Goal: Task Accomplishment & Management: Use online tool/utility

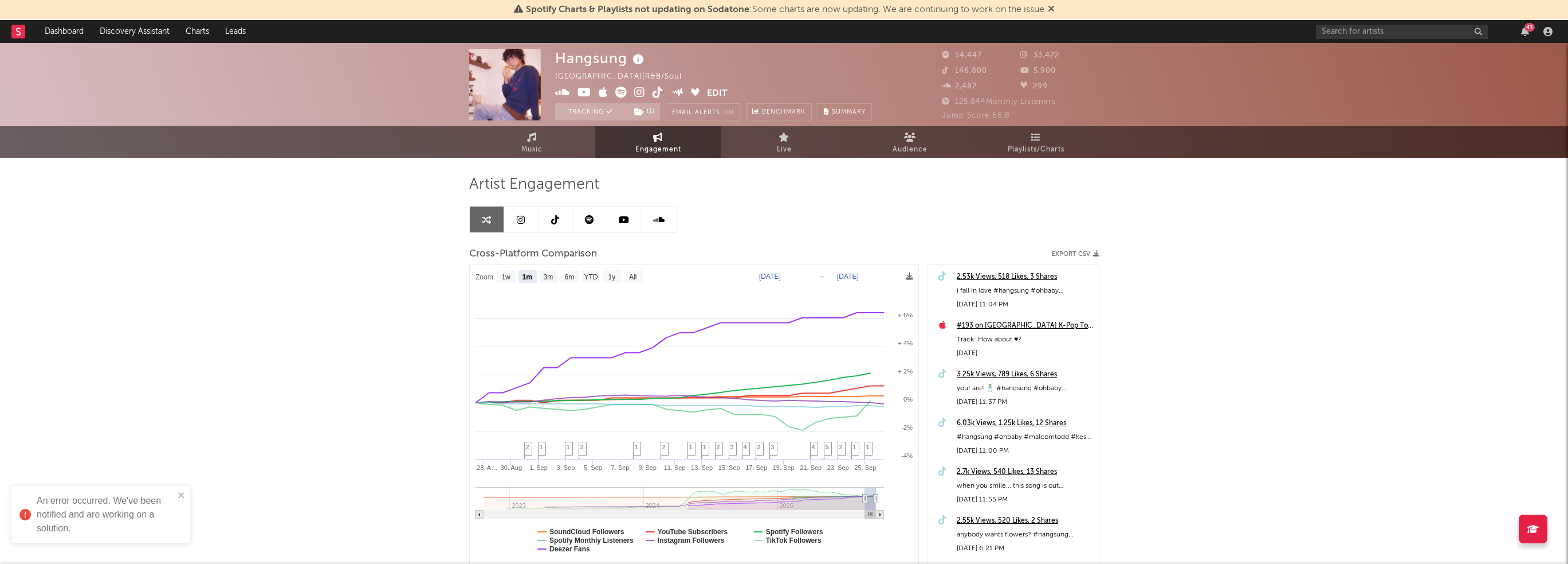
select select "1m"
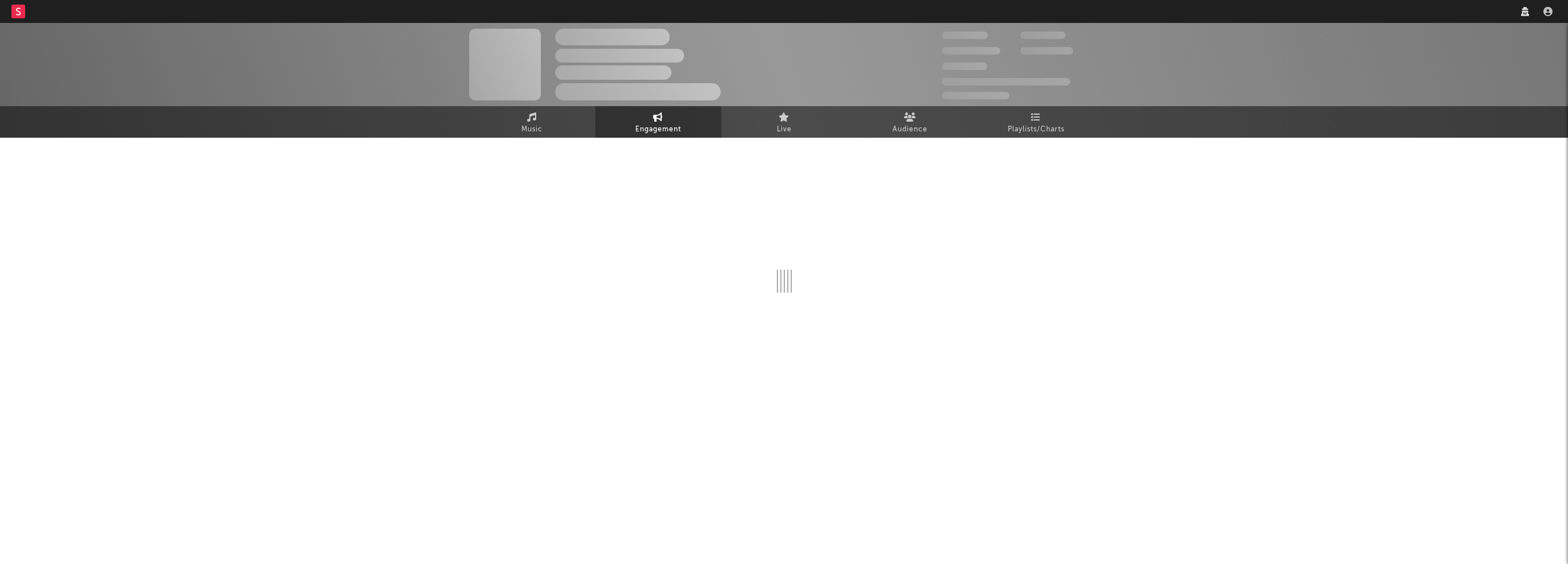
select select "1w"
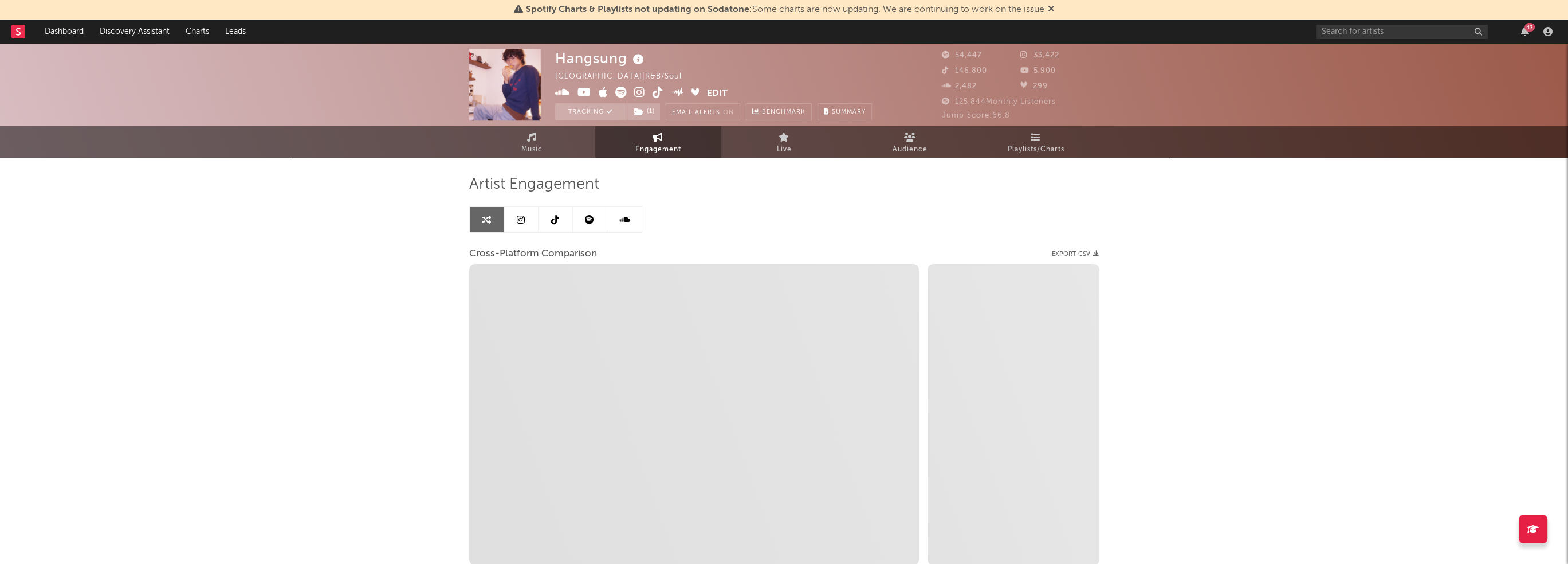
select select "1m"
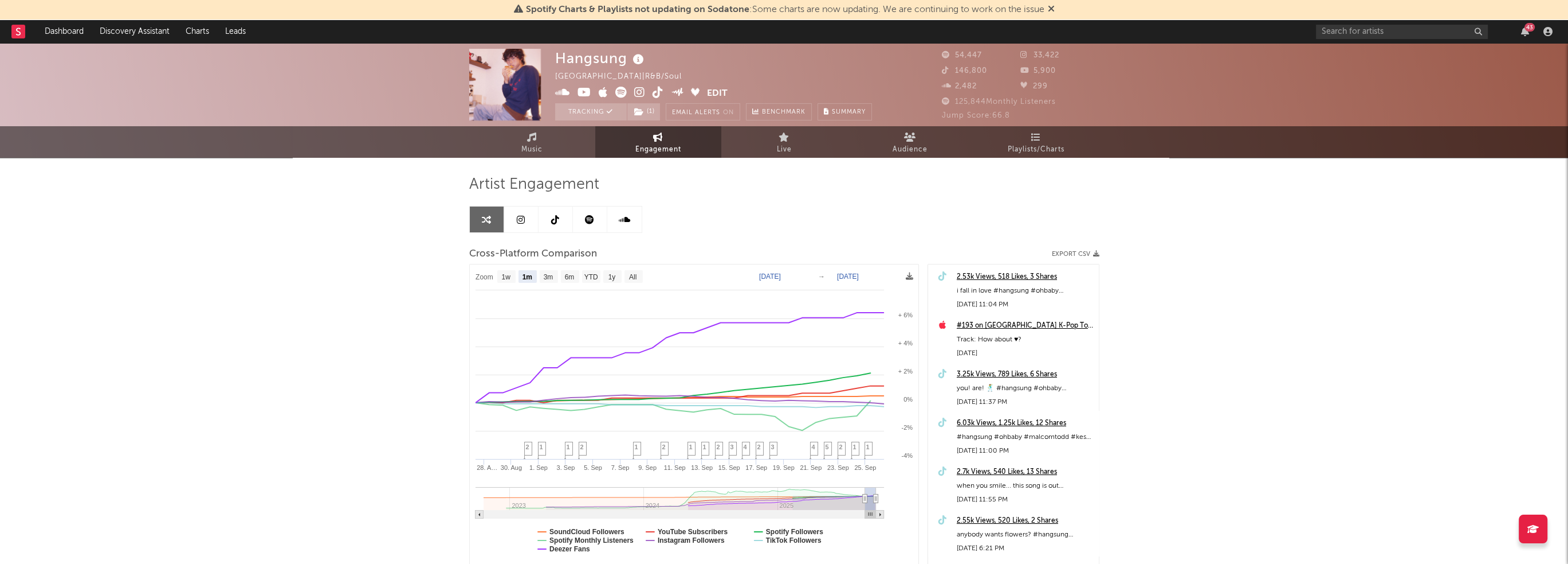
select select "1m"
click at [600, 226] on link at bounding box center [590, 219] width 35 height 25
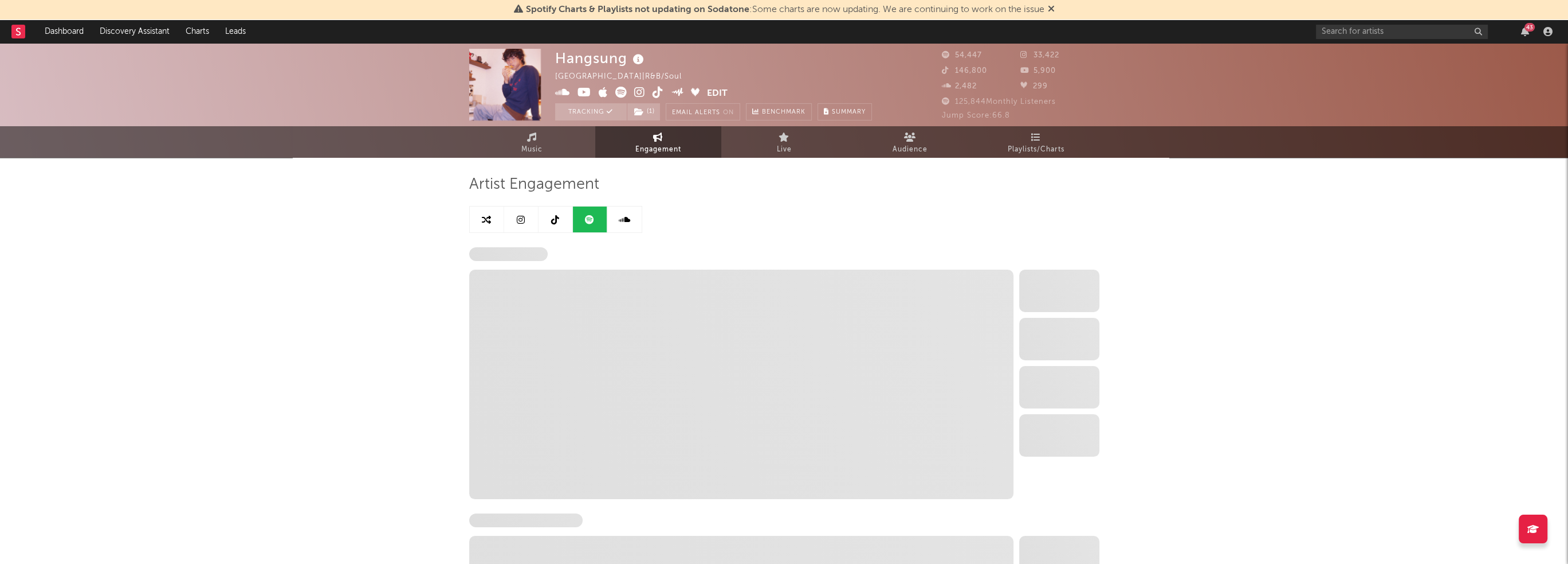
select select "6m"
select select "1w"
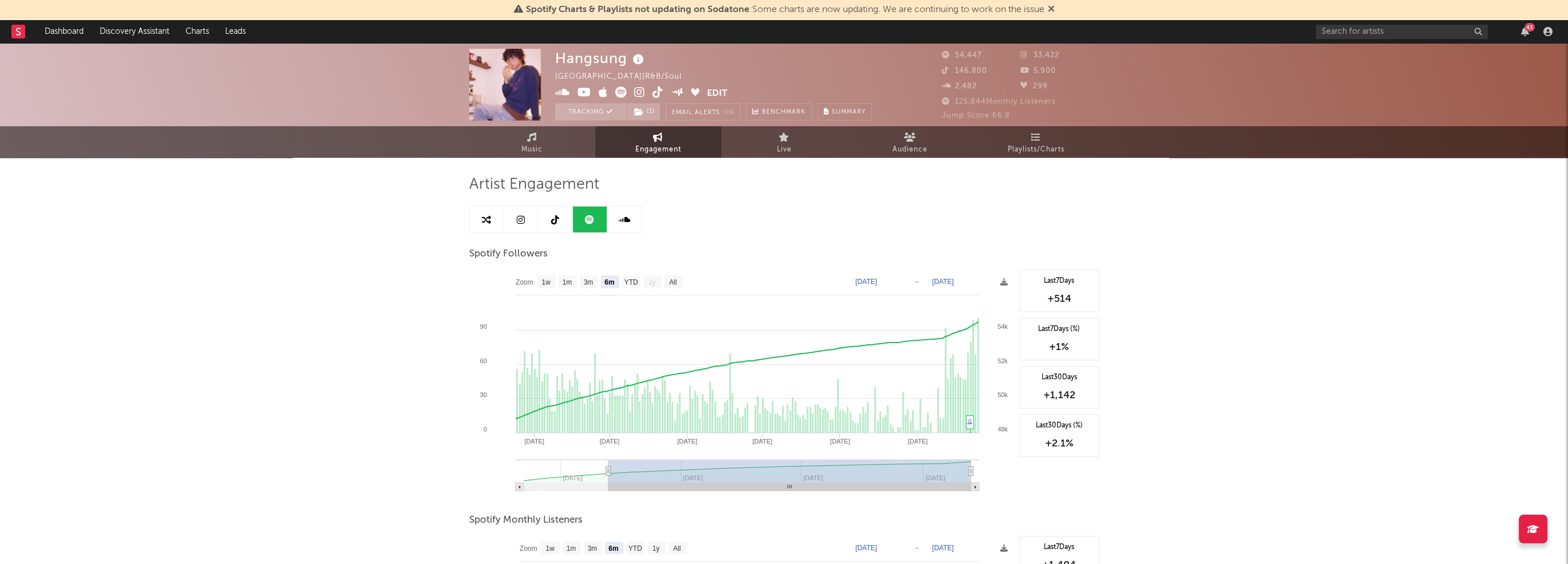
click at [561, 213] on link at bounding box center [555, 219] width 35 height 25
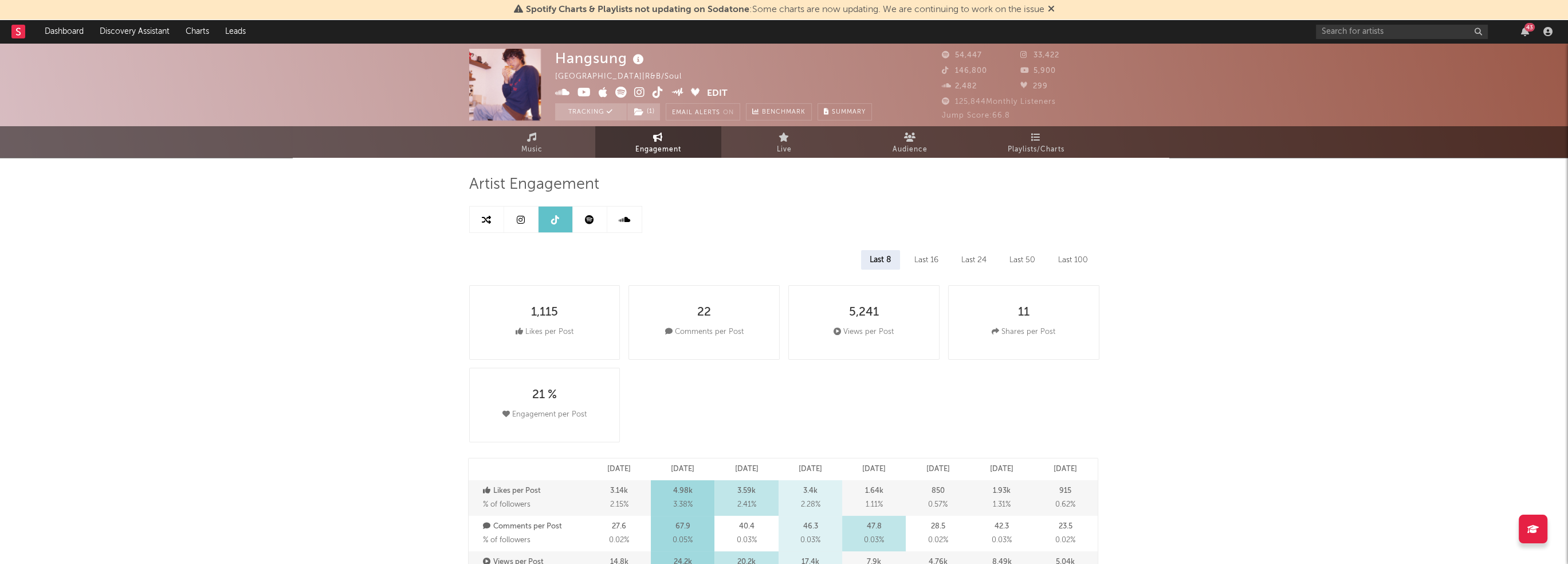
select select "6m"
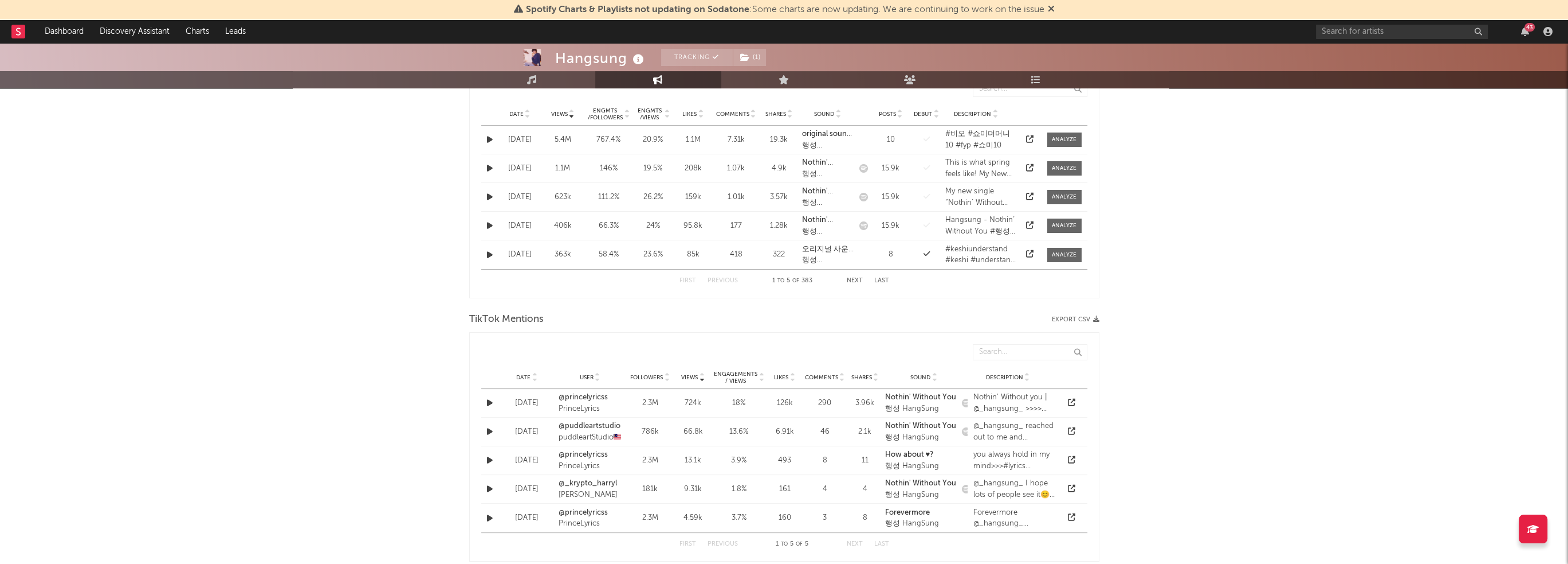
scroll to position [573, 0]
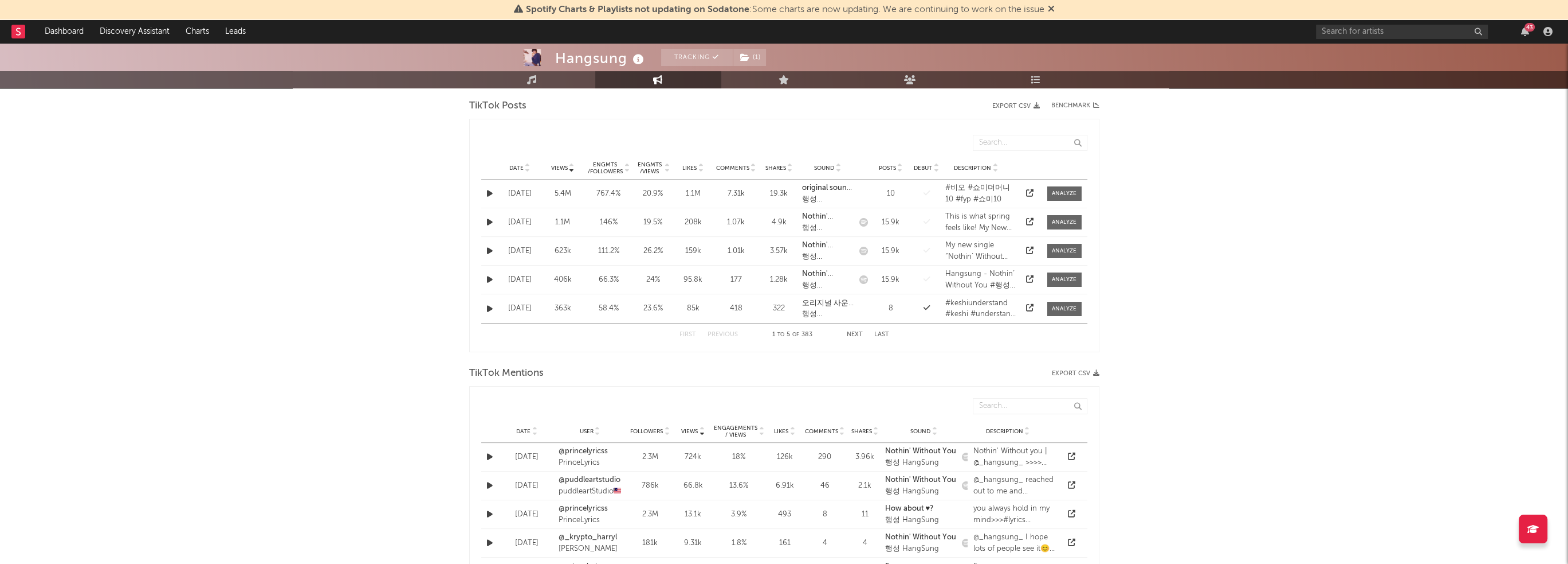
click at [509, 171] on div "Date" at bounding box center [520, 168] width 37 height 8
click at [553, 167] on span "Views" at bounding box center [559, 168] width 17 height 7
click at [518, 167] on span "Date" at bounding box center [516, 168] width 14 height 7
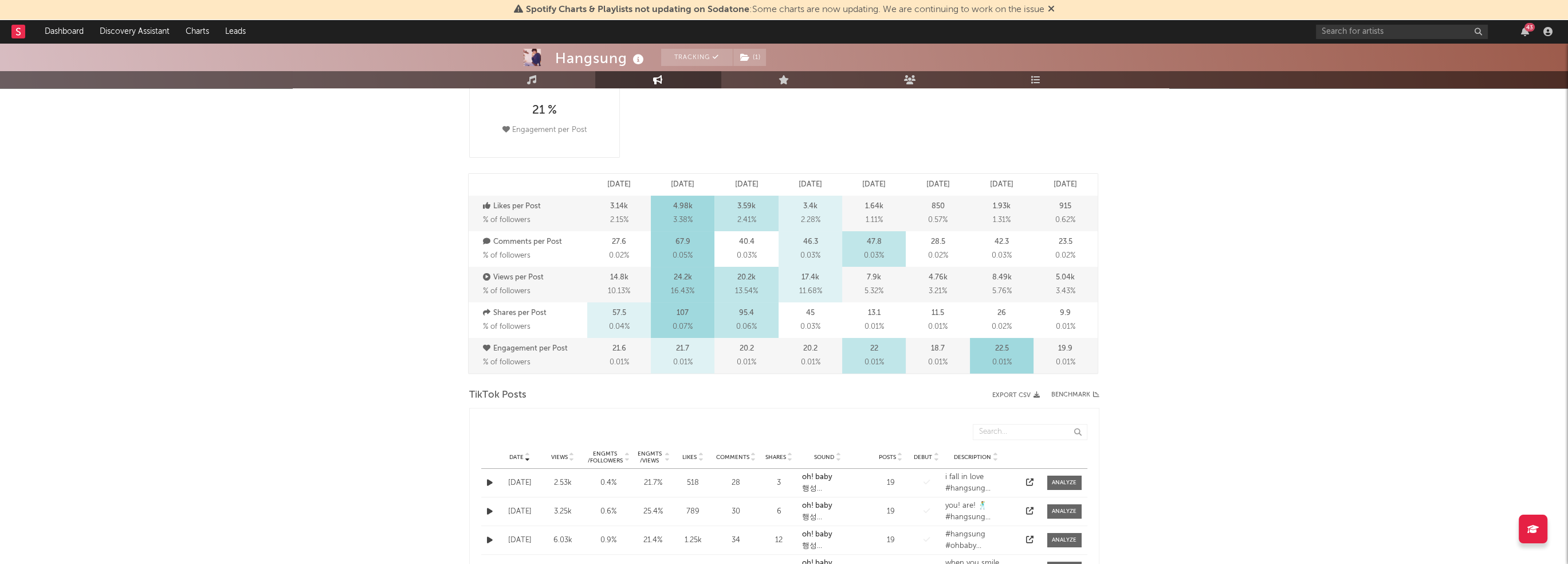
scroll to position [204, 0]
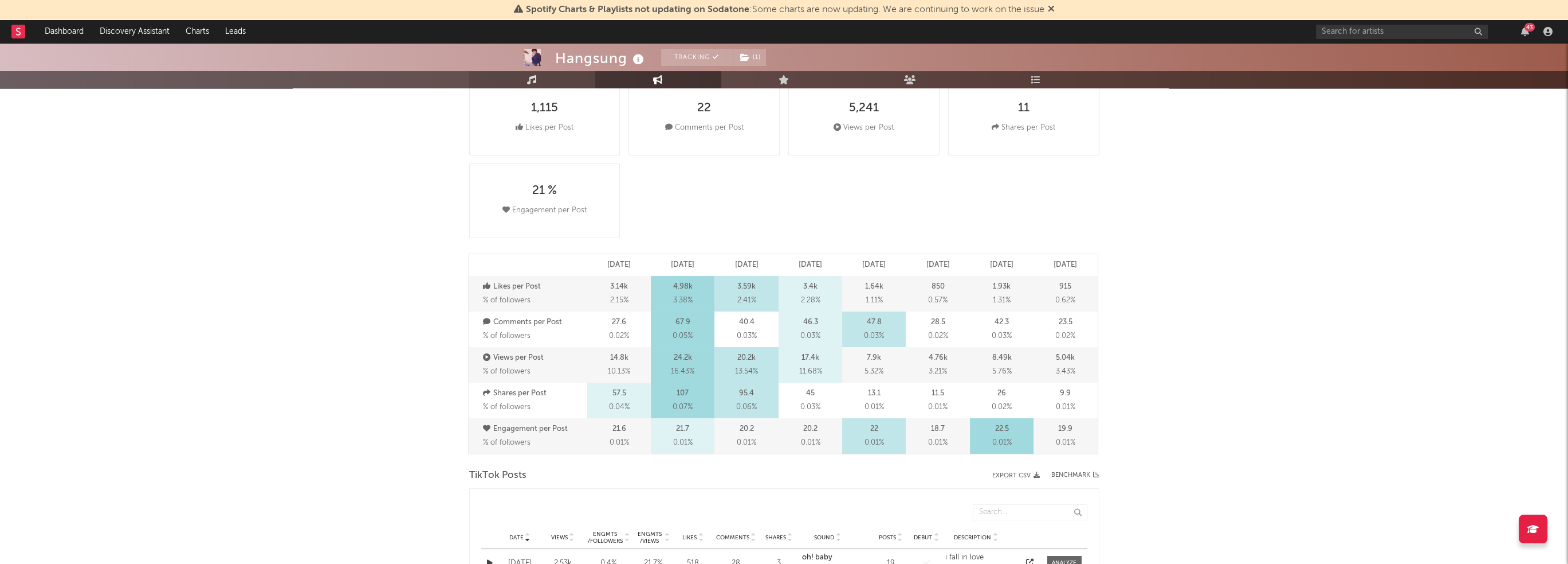
click at [541, 87] on link "Music" at bounding box center [532, 80] width 126 height 17
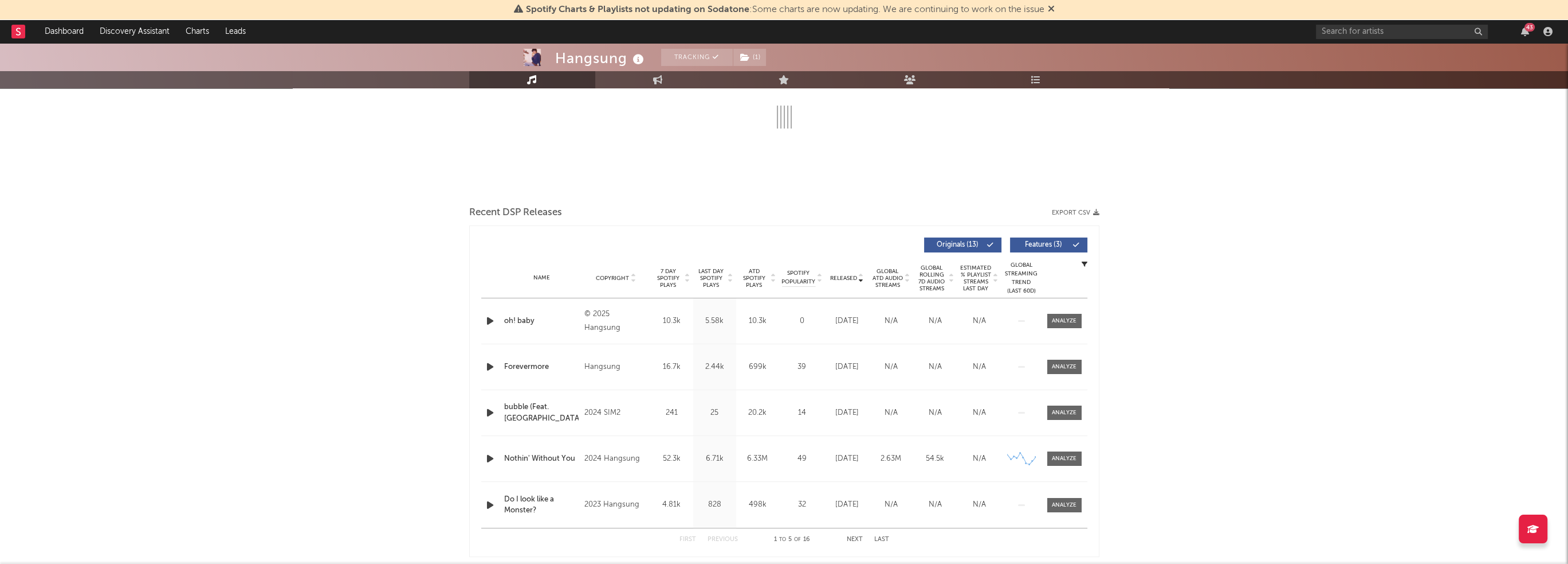
select select "6m"
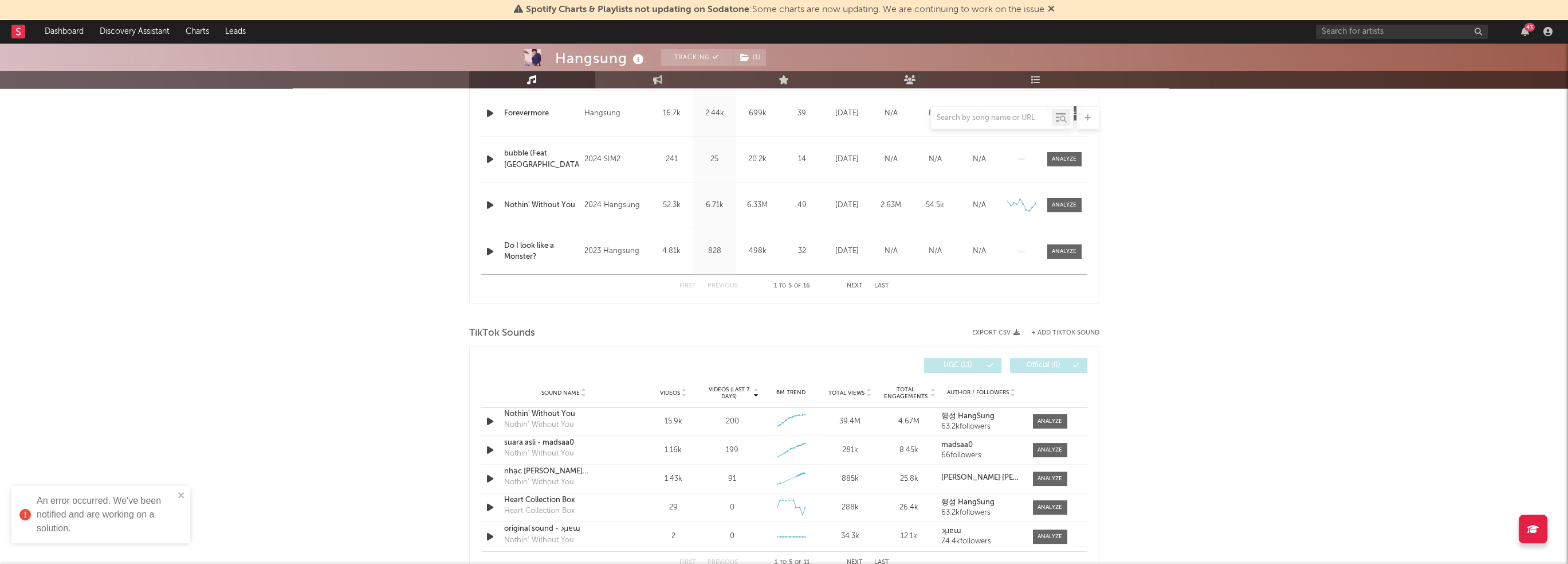
scroll to position [376, 0]
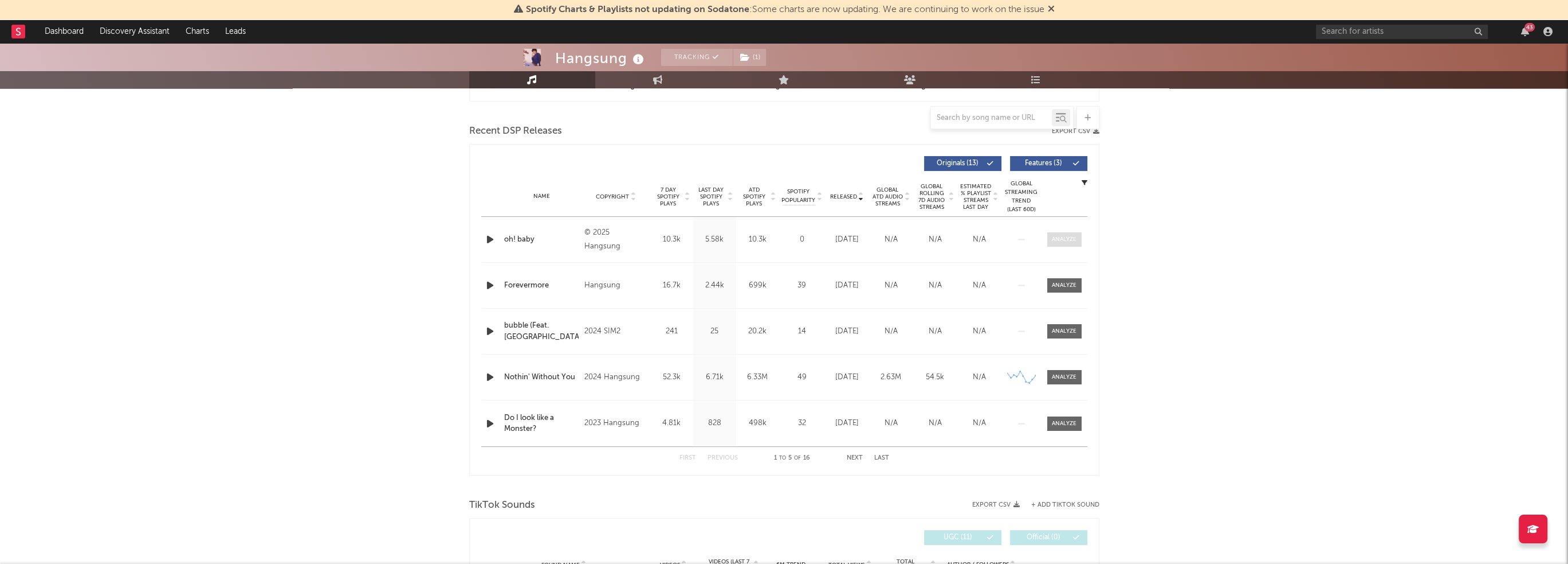
click at [1075, 243] on span at bounding box center [1065, 239] width 35 height 14
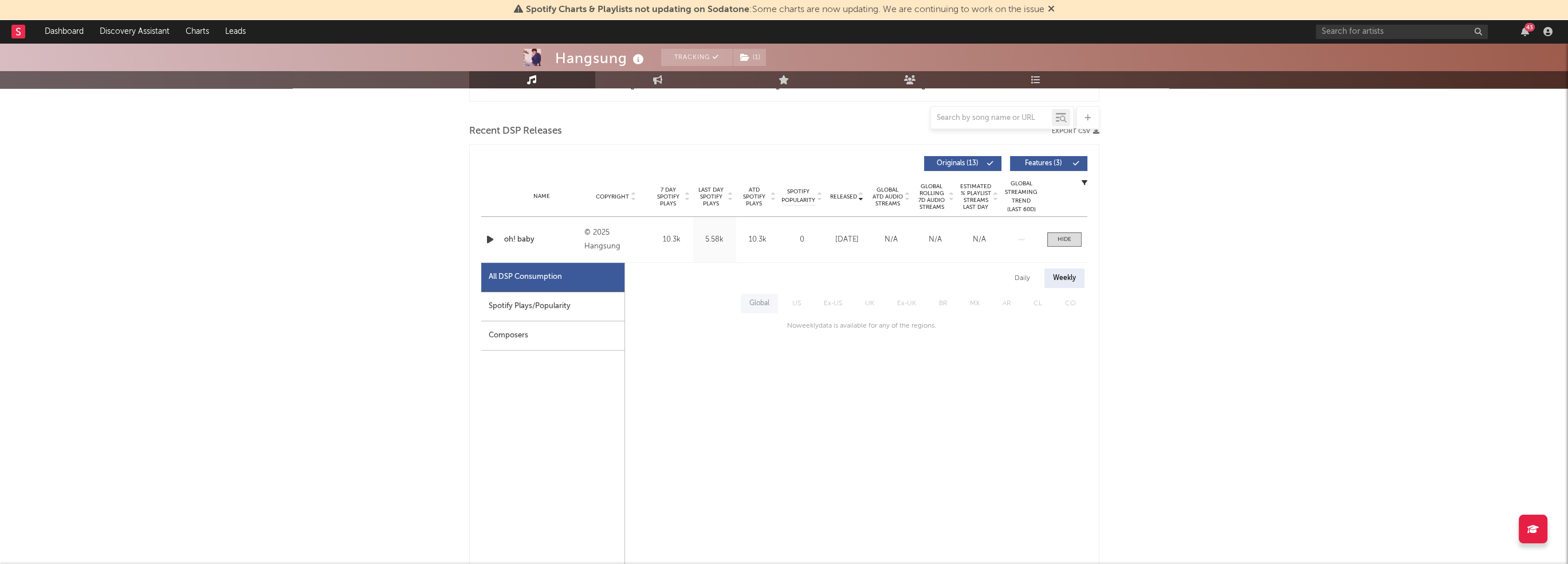
click at [509, 303] on div "Spotify Plays/Popularity" at bounding box center [553, 306] width 143 height 29
select select "1w"
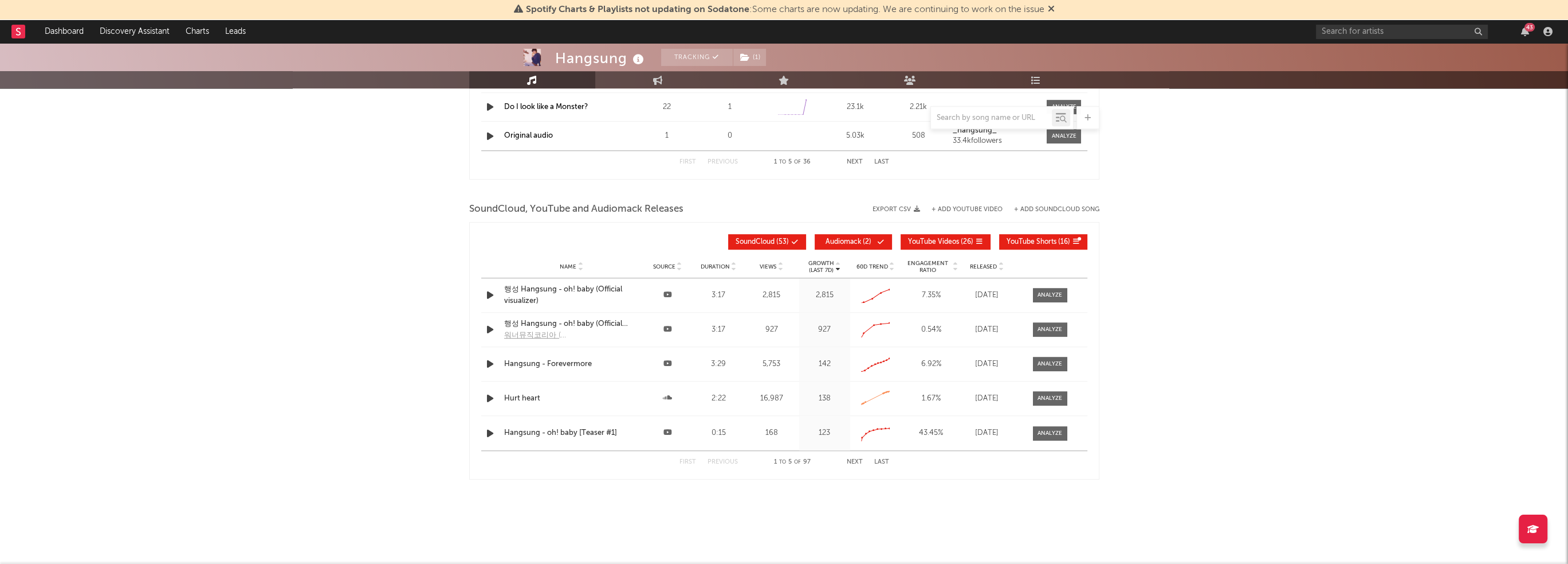
scroll to position [1583, 0]
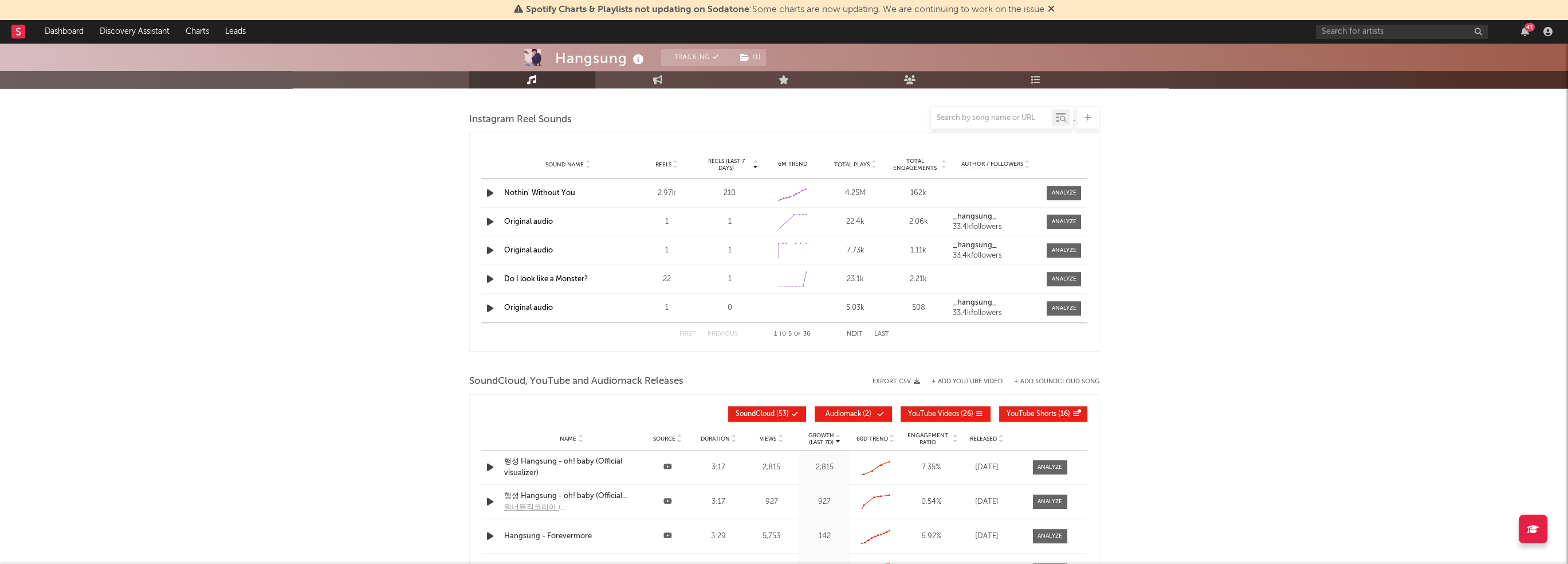
click at [968, 378] on button "+ Add YouTube Video" at bounding box center [967, 381] width 71 height 6
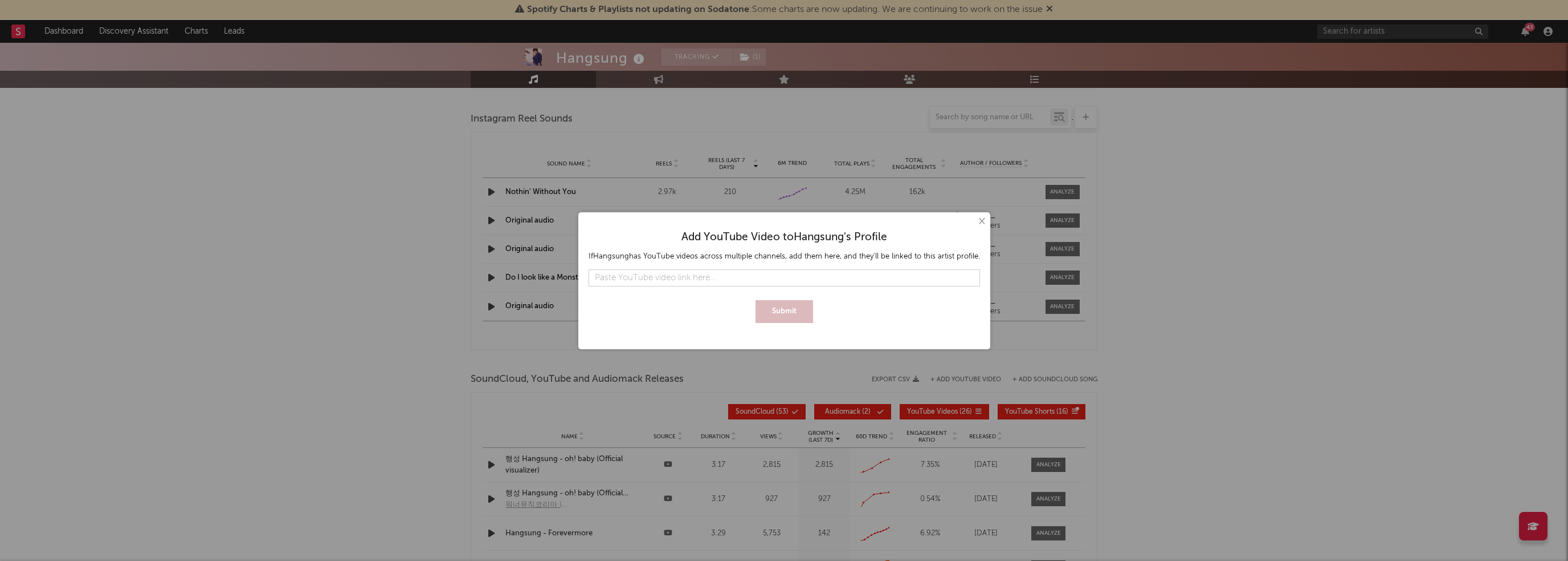
click at [800, 281] on input "text" at bounding box center [784, 278] width 391 height 17
type input "[URL][DOMAIN_NAME]"
click at [796, 311] on button "Submit" at bounding box center [784, 311] width 57 height 23
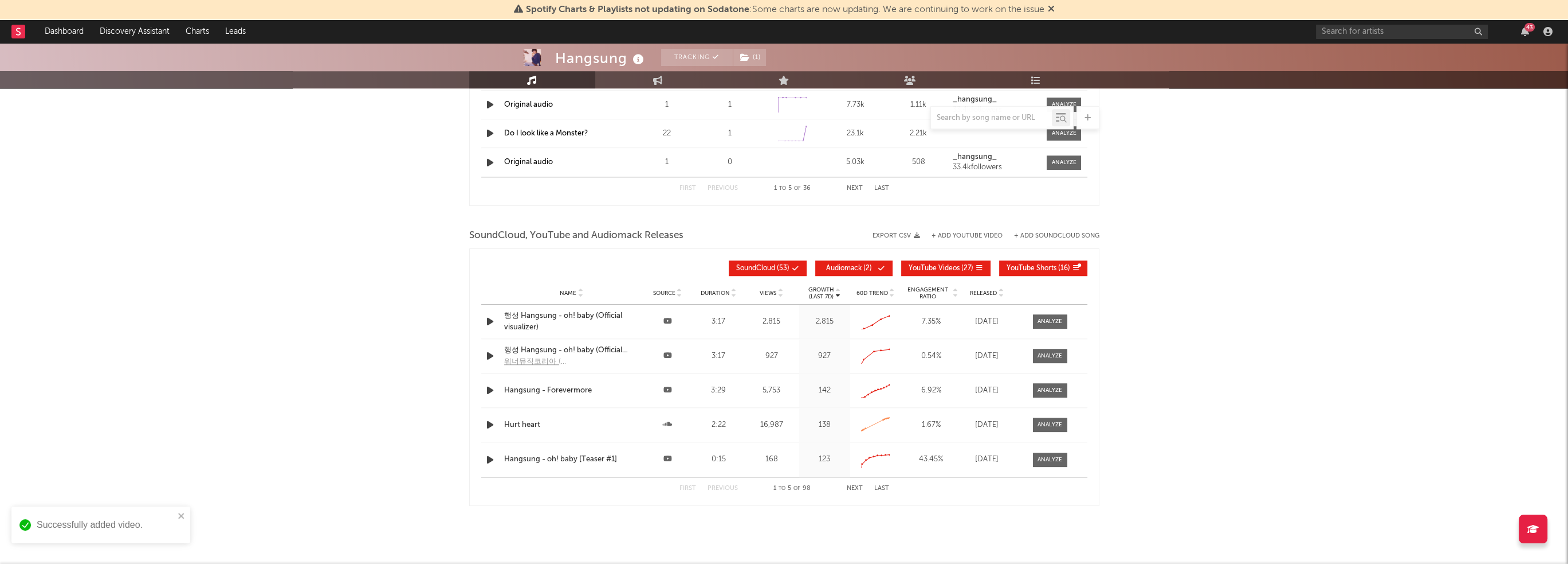
scroll to position [1755, 0]
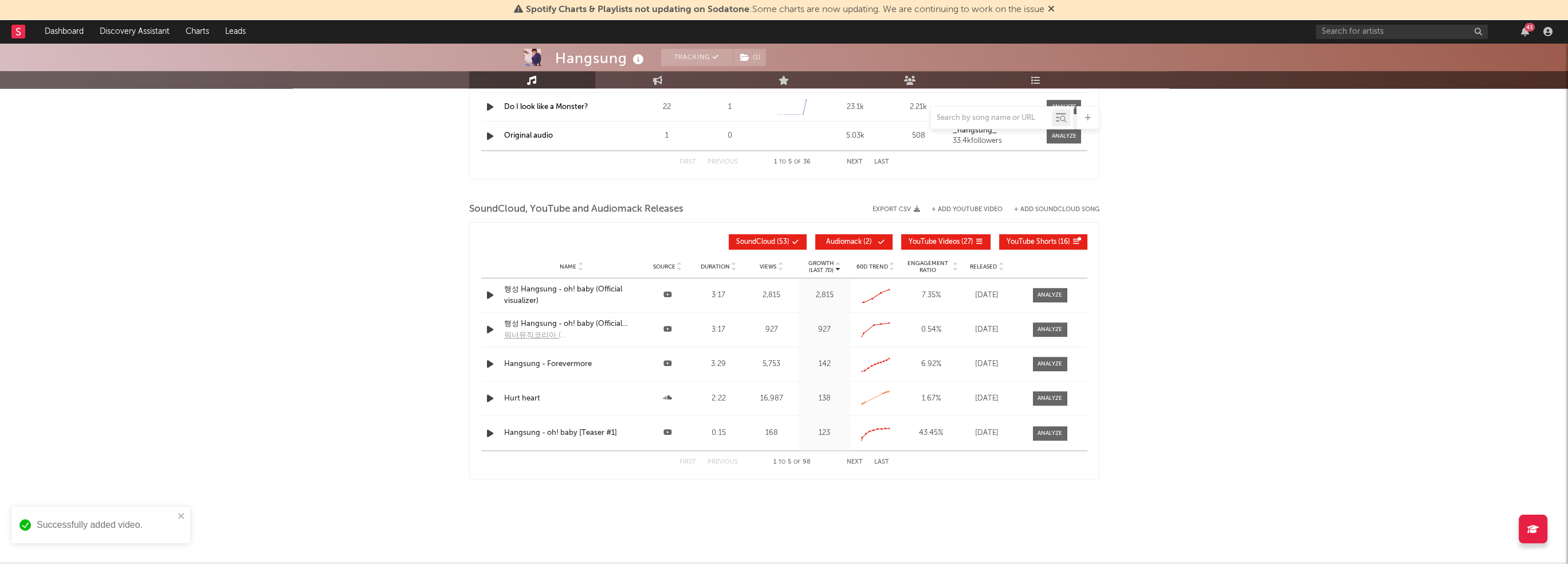
click at [993, 263] on span "Released" at bounding box center [983, 266] width 27 height 7
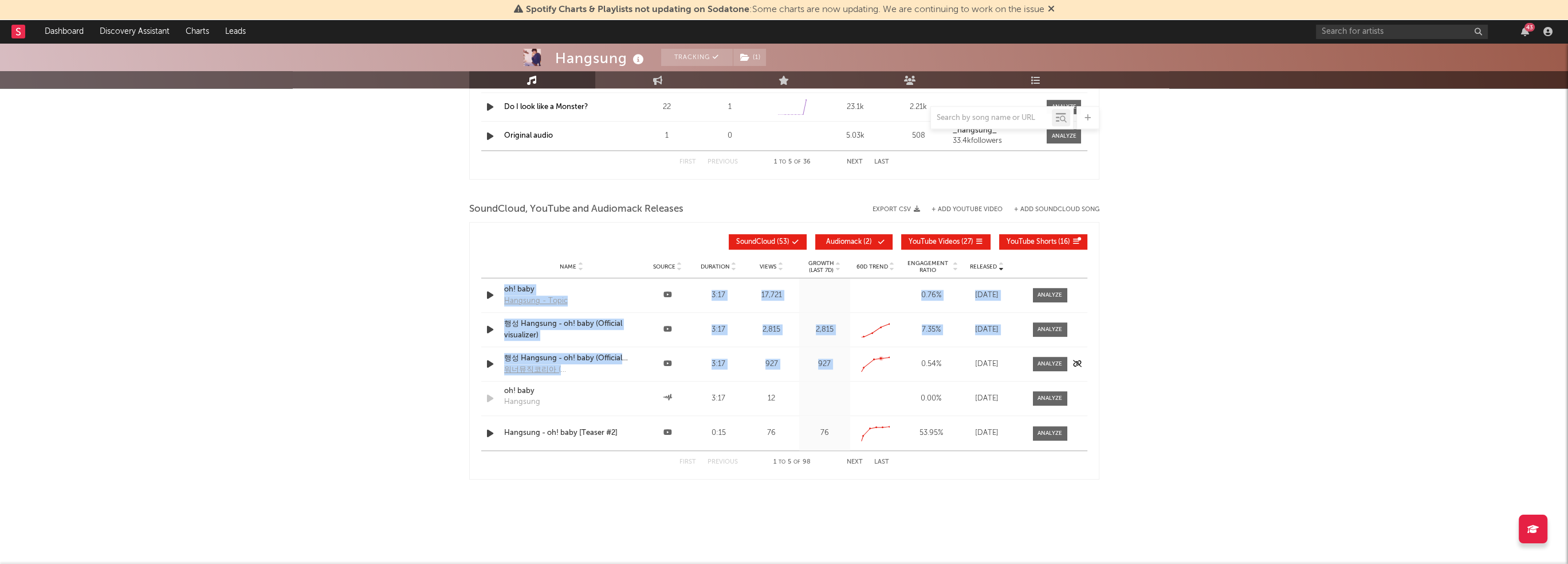
drag, startPoint x: 482, startPoint y: 261, endPoint x: 886, endPoint y: 370, distance: 418.4
click at [886, 370] on div "Released Name Source Duration Views Growth (Last 7d) 60D Trend Engagement Ratio…" at bounding box center [784, 350] width 606 height 245
click at [781, 371] on div "Name 행성 Hangsung - oh! baby (Official Visualizer) 워너뮤직코리아 (Warner Music Korea) …" at bounding box center [784, 364] width 606 height 34
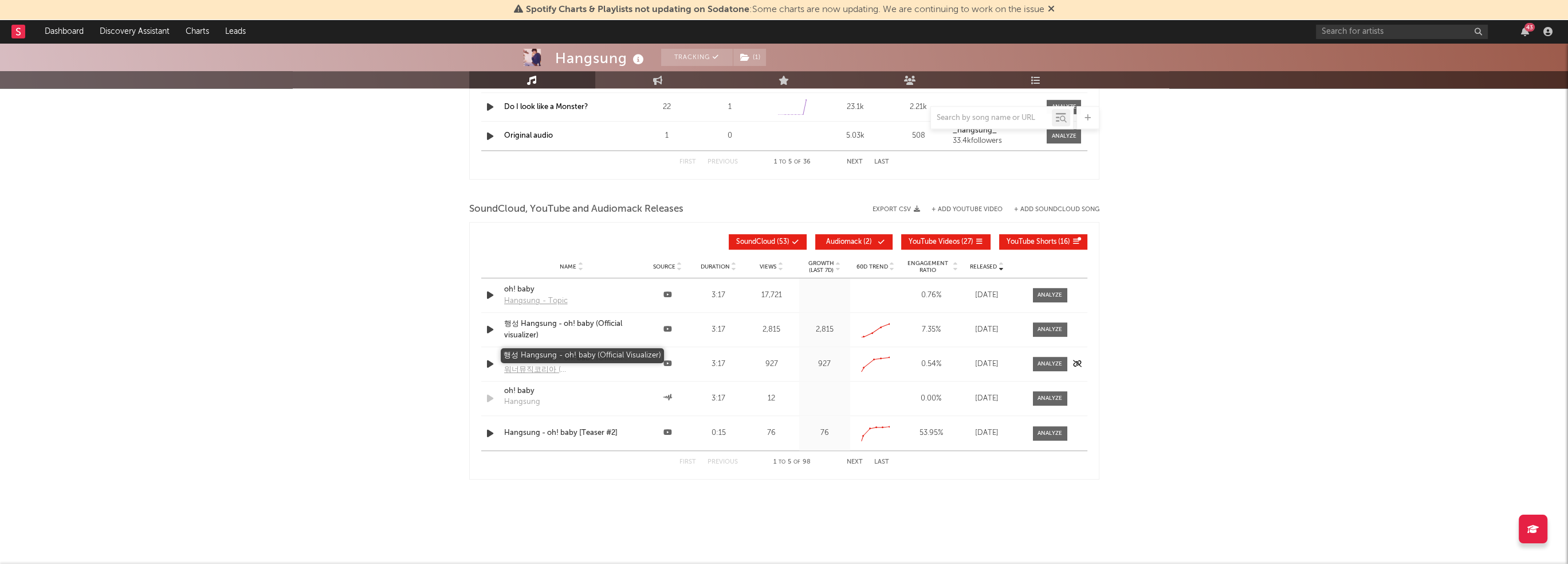
click at [572, 355] on div "행성 Hangsung - oh! baby (Official Visualizer)" at bounding box center [572, 359] width 136 height 12
